Goal: Task Accomplishment & Management: Complete application form

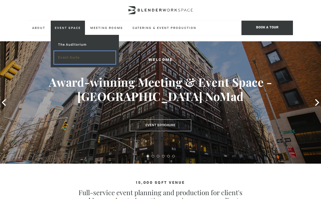
click at [72, 57] on link "Event Suite" at bounding box center [85, 57] width 62 height 13
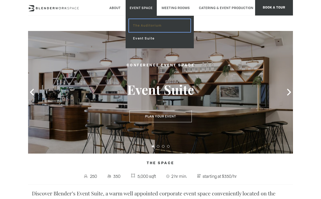
click at [138, 23] on link "The Auditorium" at bounding box center [160, 25] width 62 height 13
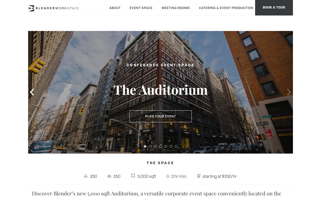
click at [288, 92] on icon at bounding box center [289, 92] width 7 height 7
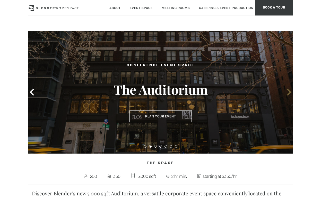
click at [288, 92] on icon at bounding box center [289, 92] width 7 height 7
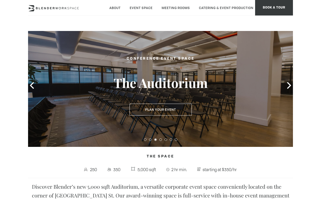
scroll to position [8, 0]
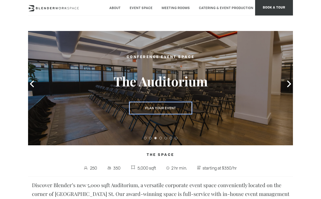
click at [166, 108] on button "Plan Your Event" at bounding box center [161, 108] width 62 height 12
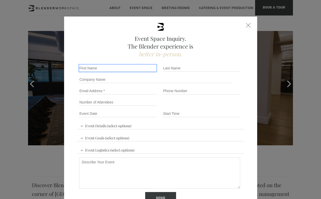
click at [109, 69] on input "First name *" at bounding box center [118, 67] width 78 height 7
click at [121, 74] on div "Company name" at bounding box center [160, 79] width 167 height 11
click at [119, 71] on input "First name *" at bounding box center [118, 67] width 78 height 7
type input "Abigail"
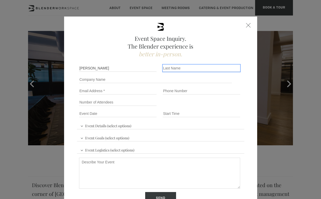
click at [181, 71] on input "Last name *" at bounding box center [202, 67] width 78 height 7
type input "Garcia"
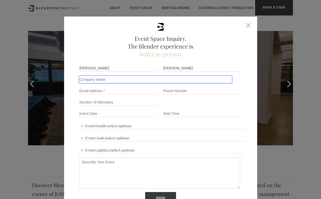
click at [109, 79] on input "Company name" at bounding box center [155, 79] width 153 height 7
type input "Vydia"
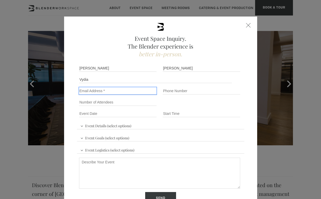
click at [116, 90] on input "Email" at bounding box center [118, 90] width 78 height 7
type input "abigail.garcia@vydia.com"
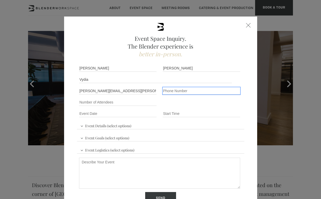
click at [173, 92] on input "Phone number" at bounding box center [202, 90] width 78 height 7
type input "9739179804"
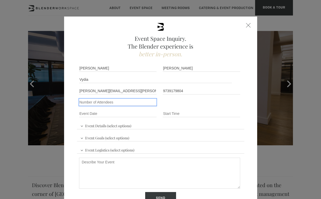
click at [111, 100] on input "Number of Attendees" at bounding box center [118, 101] width 78 height 7
type input "130"
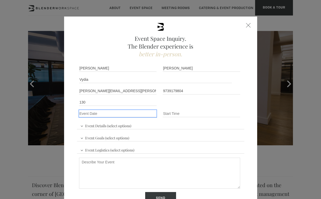
click at [106, 114] on input "Event Date *" at bounding box center [118, 113] width 78 height 7
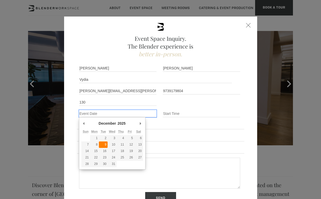
type div "2025-12-09"
type input "12/09/2025"
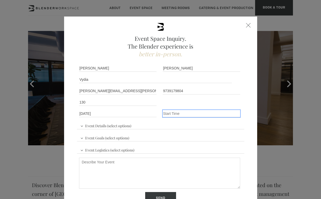
click at [170, 115] on input "Event Time" at bounding box center [202, 113] width 78 height 7
type input "10:00"
click at [135, 125] on div "Event Details (select options) Conference Workshop Product Launch Trade Show Fu…" at bounding box center [160, 147] width 167 height 57
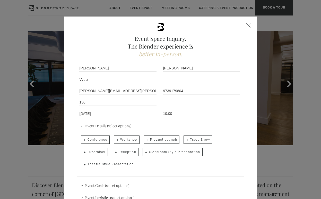
click at [101, 138] on span "Conference" at bounding box center [95, 139] width 29 height 8
click at [82, 138] on input "Conference" at bounding box center [80, 136] width 3 height 7
click at [97, 138] on span "Conference" at bounding box center [95, 139] width 29 height 8
click at [82, 138] on input "Conference" at bounding box center [80, 136] width 3 height 7
click at [97, 138] on span "Conference" at bounding box center [95, 139] width 29 height 8
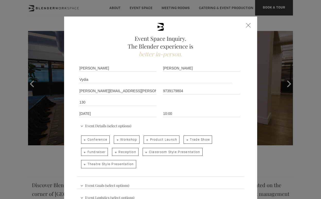
click at [82, 138] on input "Conference" at bounding box center [80, 136] width 3 height 7
click at [97, 138] on span "Conference" at bounding box center [95, 139] width 29 height 8
click at [82, 138] on input "Conference" at bounding box center [80, 136] width 3 height 7
checkbox input "false"
click at [152, 150] on span "Classroom Style Presentation" at bounding box center [173, 152] width 60 height 8
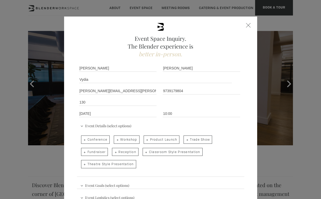
click at [144, 150] on input "Classroom Style Presentation" at bounding box center [142, 148] width 3 height 7
checkbox input "true"
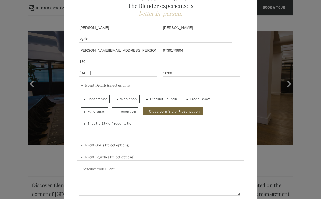
scroll to position [45, 0]
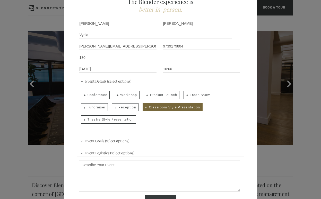
click at [128, 142] on span "Event Goals (select options)" at bounding box center [104, 140] width 51 height 8
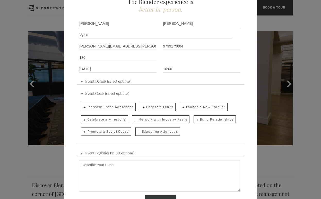
click at [94, 93] on span "Event Goals (select options)" at bounding box center [104, 93] width 51 height 8
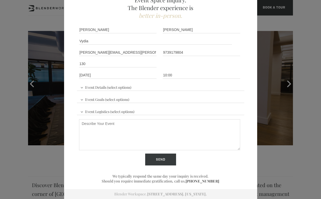
scroll to position [38, 0]
click at [92, 112] on span "Event Logistics (select options)" at bounding box center [107, 111] width 57 height 8
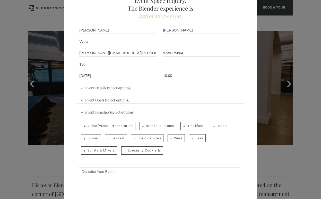
scroll to position [45, 0]
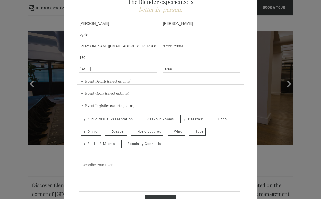
click at [104, 117] on span "Audio/Visual Presentation" at bounding box center [108, 119] width 54 height 8
click at [82, 117] on input "Audio/Visual Presentation" at bounding box center [80, 116] width 3 height 7
checkbox input "true"
click at [218, 118] on span "Lunch" at bounding box center [219, 119] width 19 height 8
click at [211, 118] on input "Lunch" at bounding box center [209, 116] width 3 height 7
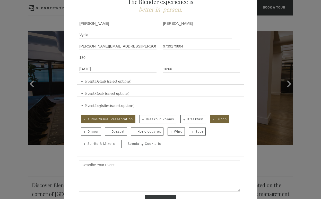
checkbox input "true"
click at [178, 132] on span "Wine" at bounding box center [176, 131] width 17 height 8
click at [169, 132] on input "Wine" at bounding box center [167, 128] width 3 height 7
checkbox input "true"
click at [199, 132] on span "Beer" at bounding box center [197, 131] width 17 height 8
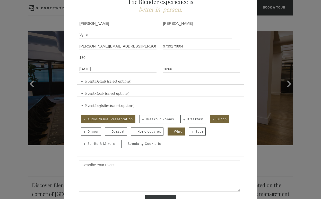
click at [190, 132] on input "Beer" at bounding box center [188, 128] width 3 height 7
checkbox input "true"
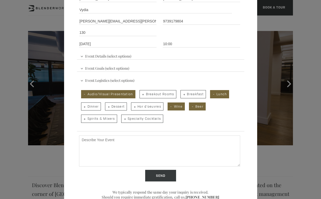
scroll to position [77, 0]
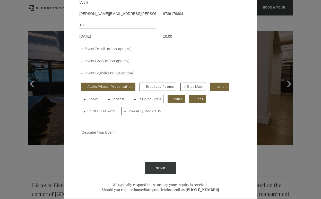
click at [117, 136] on textarea "Describe Your Event" at bounding box center [159, 143] width 161 height 31
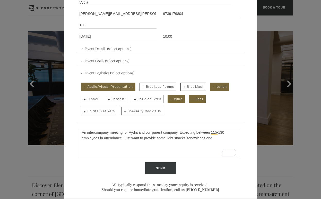
drag, startPoint x: 215, startPoint y: 138, endPoint x: 207, endPoint y: 138, distance: 8.0
click at [207, 138] on textarea "An intercompany meeting for Vydia and our parent company. Expecting between 115…" at bounding box center [159, 143] width 161 height 31
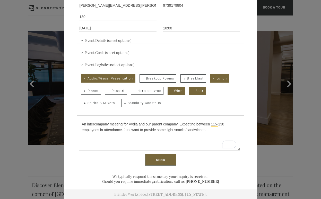
type textarea "An intercompany meeting for Vydia and our parent company. Expecting between 115…"
click at [167, 159] on input "Send" at bounding box center [160, 160] width 31 height 12
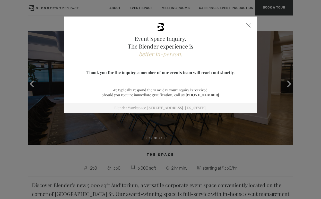
scroll to position [0, 0]
drag, startPoint x: 218, startPoint y: 94, endPoint x: 191, endPoint y: 94, distance: 27.3
click at [191, 94] on p "Should you require immediate gratification, call us. (718) 395-4694" at bounding box center [160, 94] width 167 height 5
copy link "[PHONE_NUMBER]"
